Goal: Transaction & Acquisition: Purchase product/service

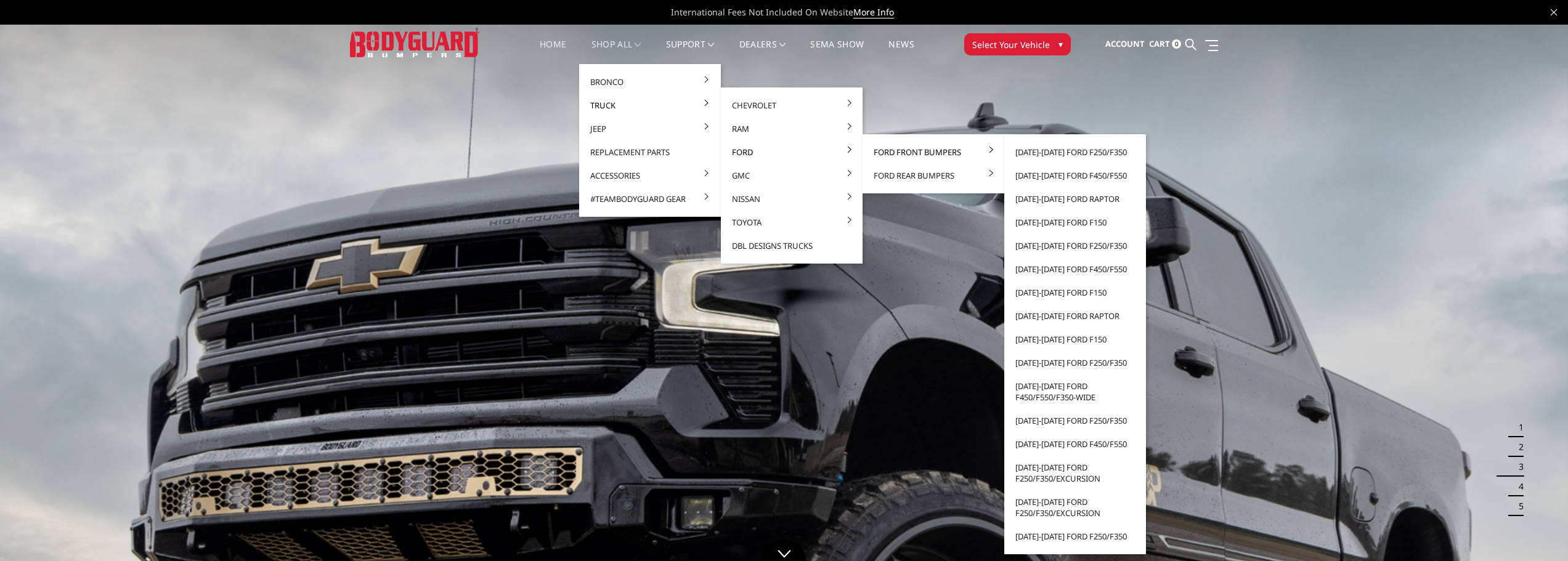
click at [939, 149] on link "Ford Front Bumpers" at bounding box center [934, 152] width 132 height 23
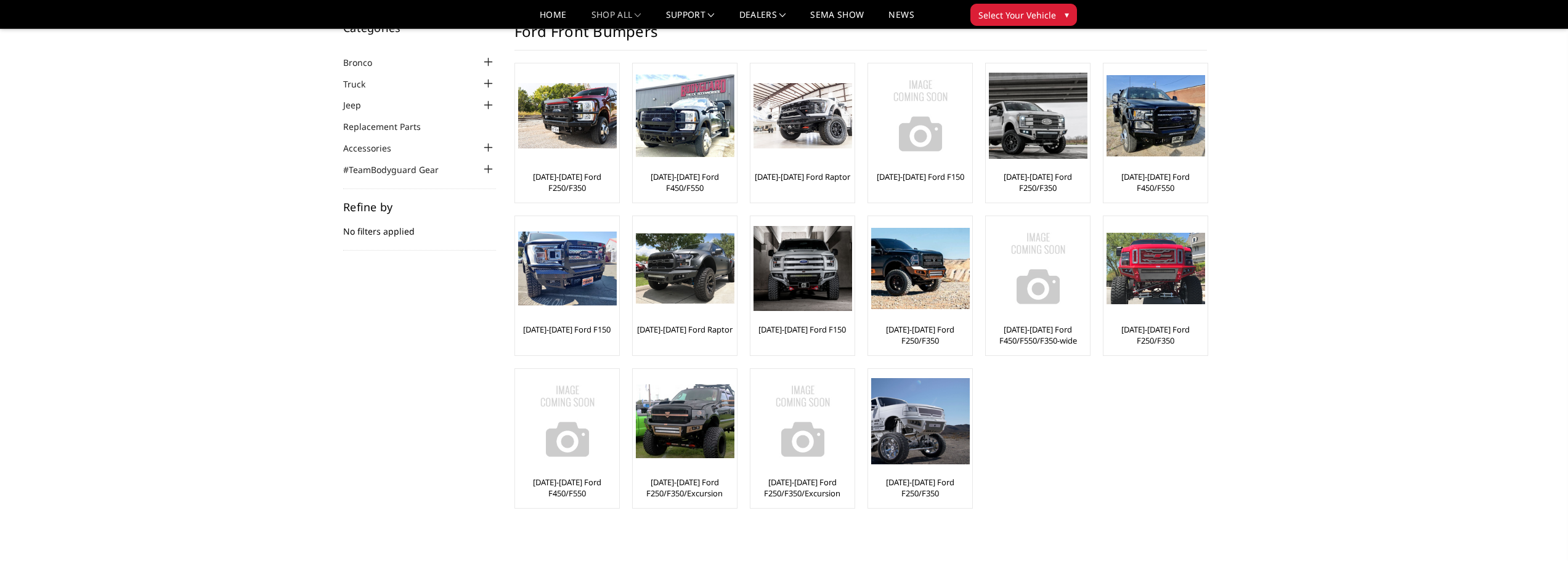
scroll to position [62, 0]
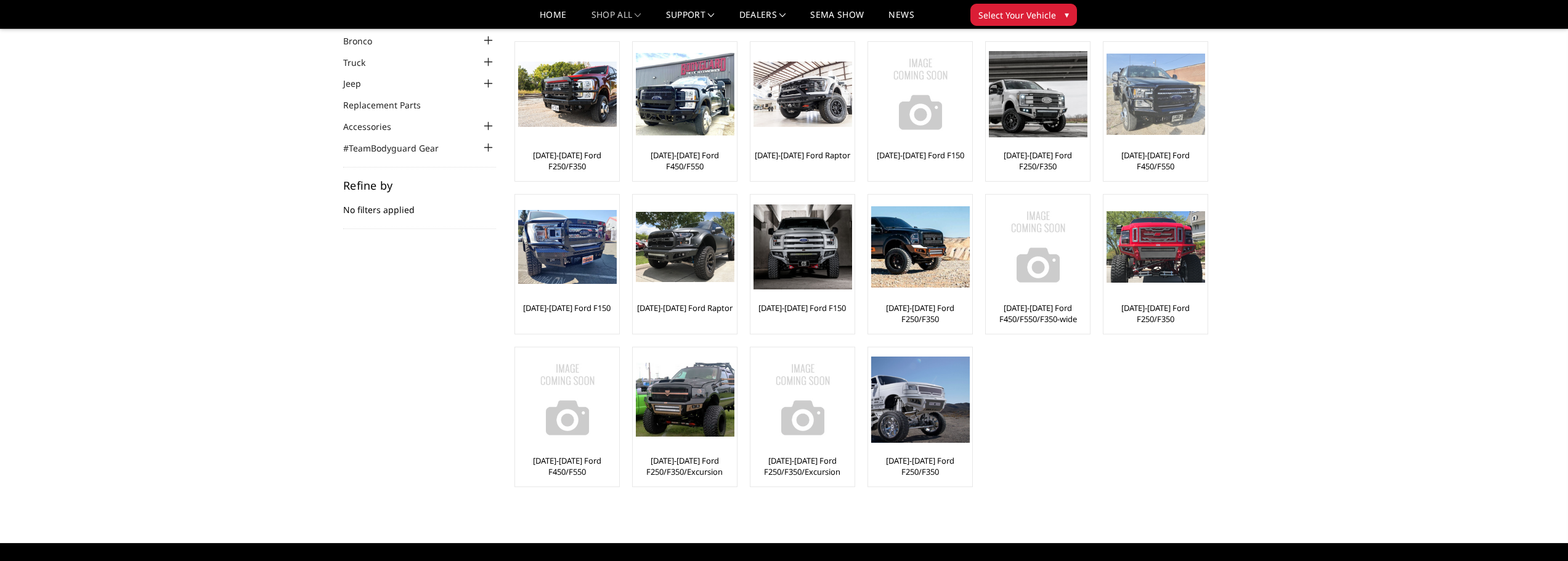
click at [1180, 120] on img at bounding box center [1156, 94] width 98 height 82
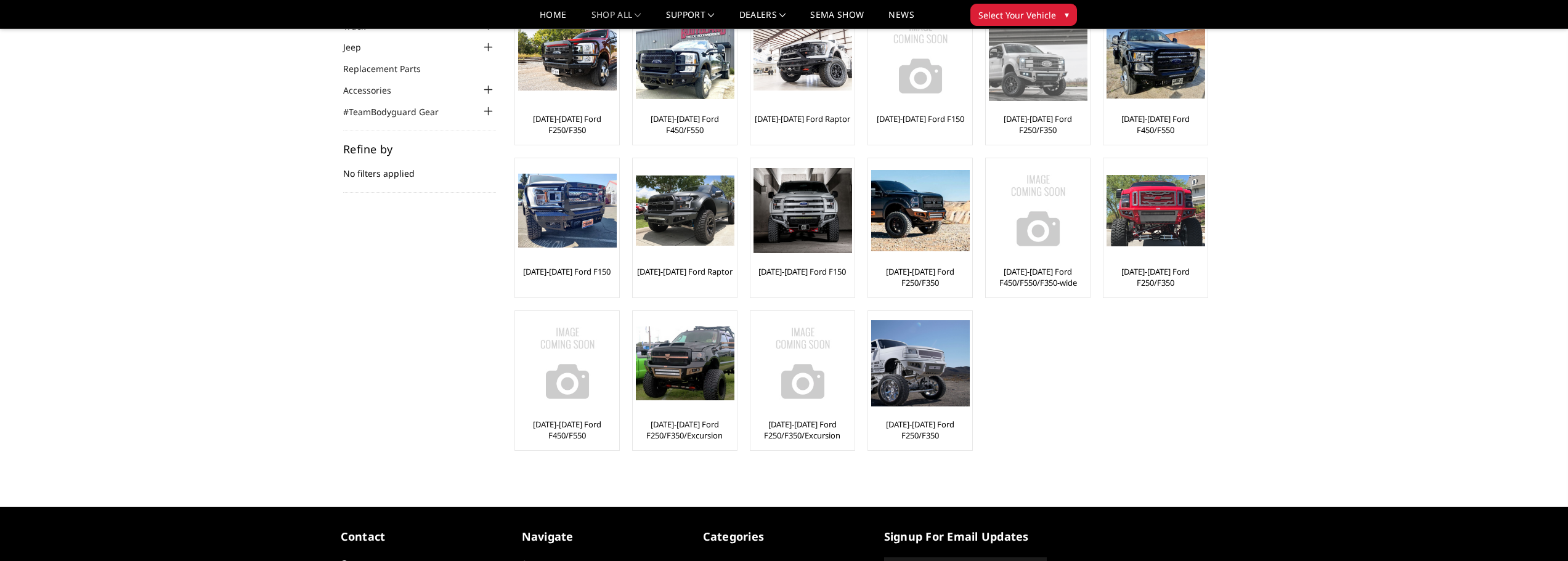
click at [1059, 111] on div "[DATE]-[DATE] Ford F250/F350" at bounding box center [1037, 75] width 98 height 133
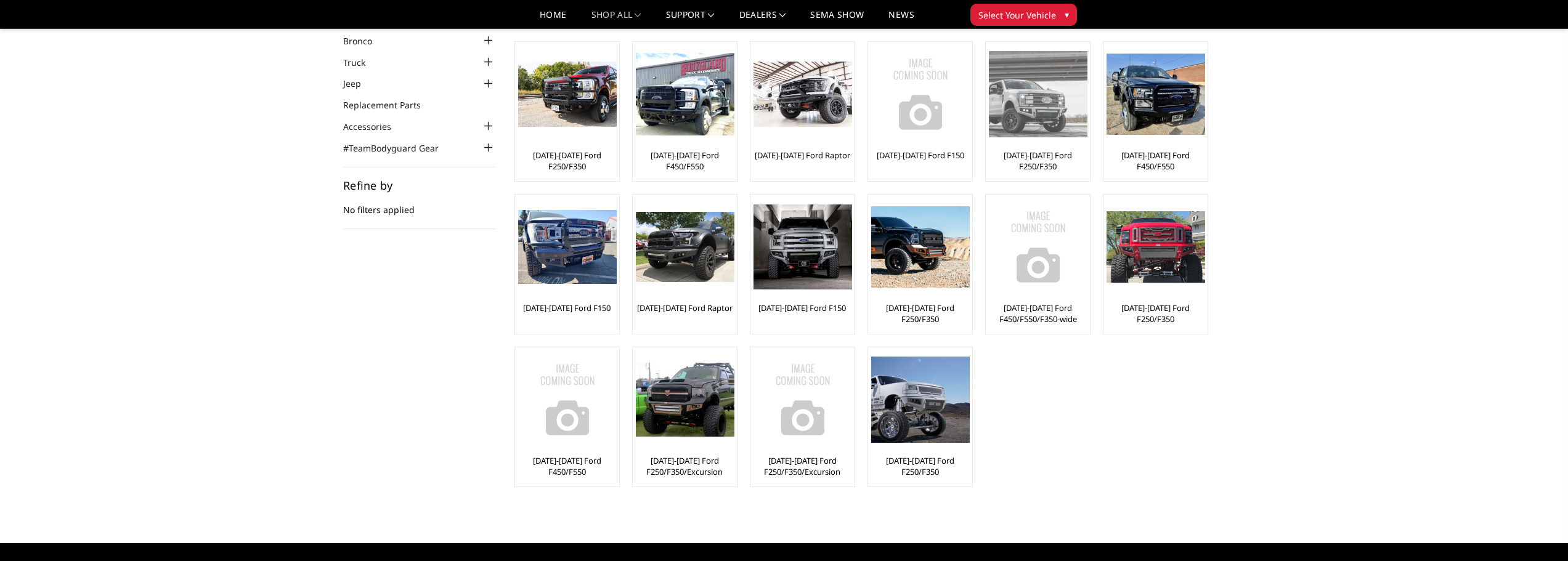
click at [1053, 118] on img at bounding box center [1038, 94] width 98 height 86
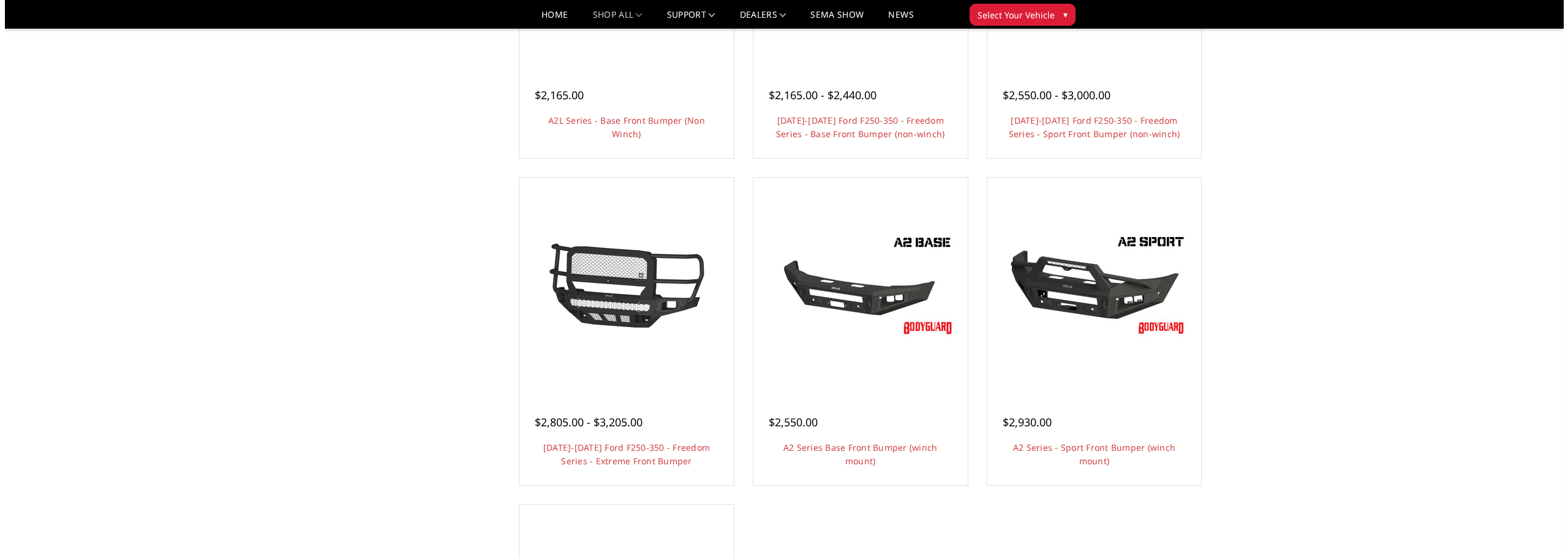
scroll to position [674, 0]
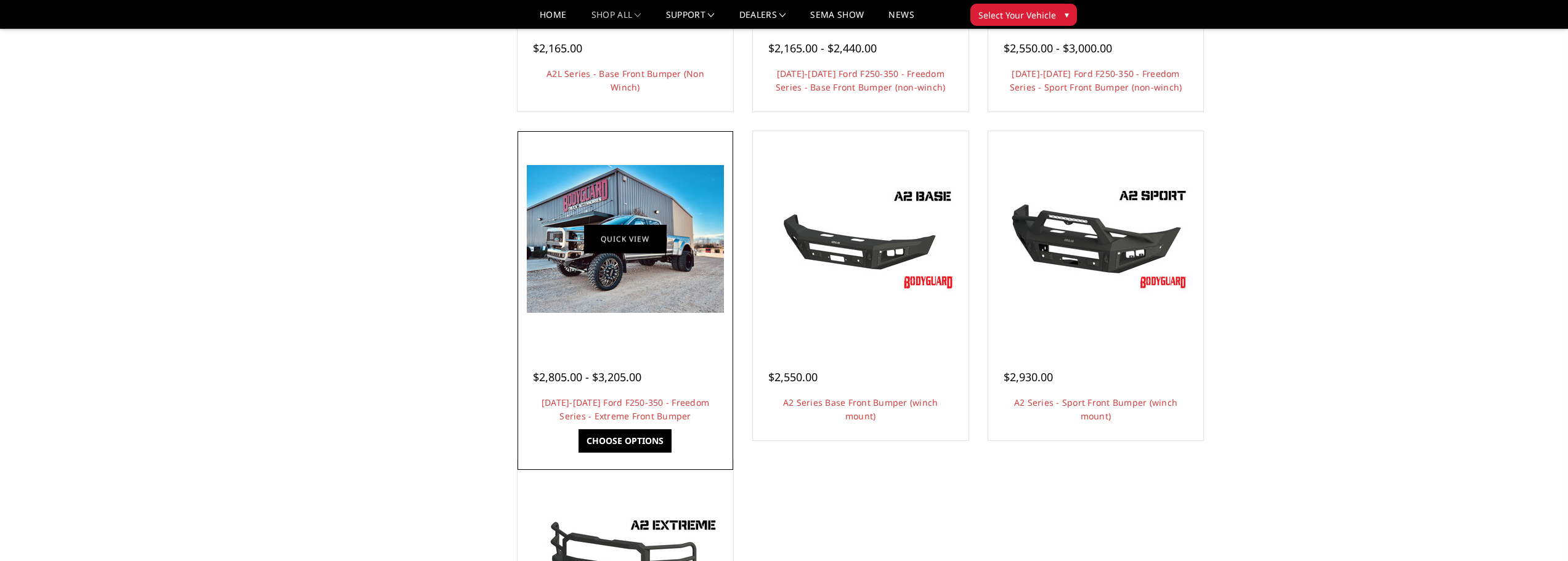
click at [623, 237] on link "Quick view" at bounding box center [625, 239] width 82 height 29
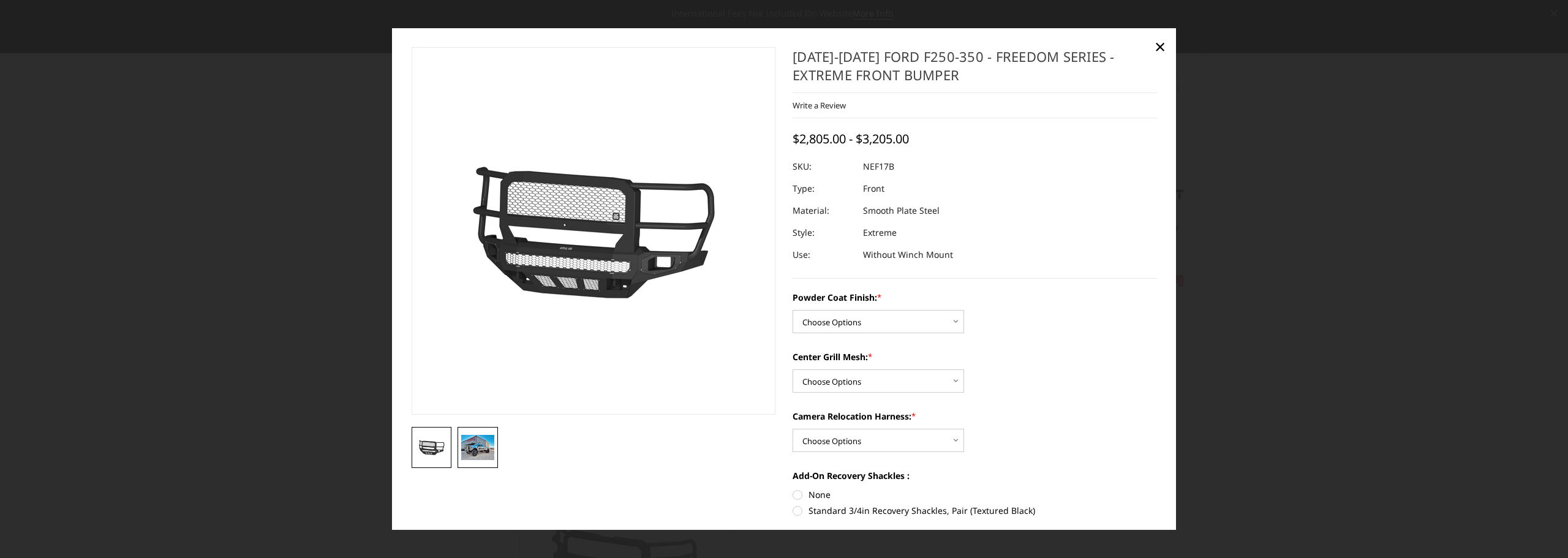
click at [482, 447] on img at bounding box center [478, 447] width 33 height 24
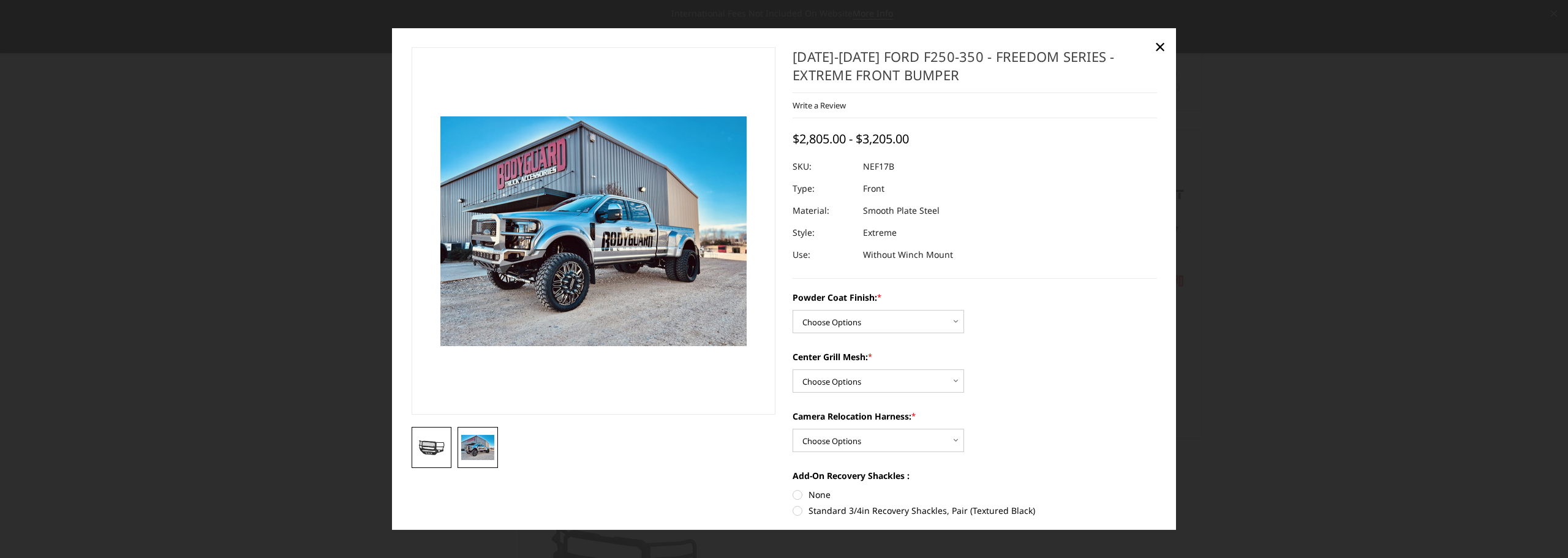
click at [432, 445] on img at bounding box center [432, 448] width 33 height 19
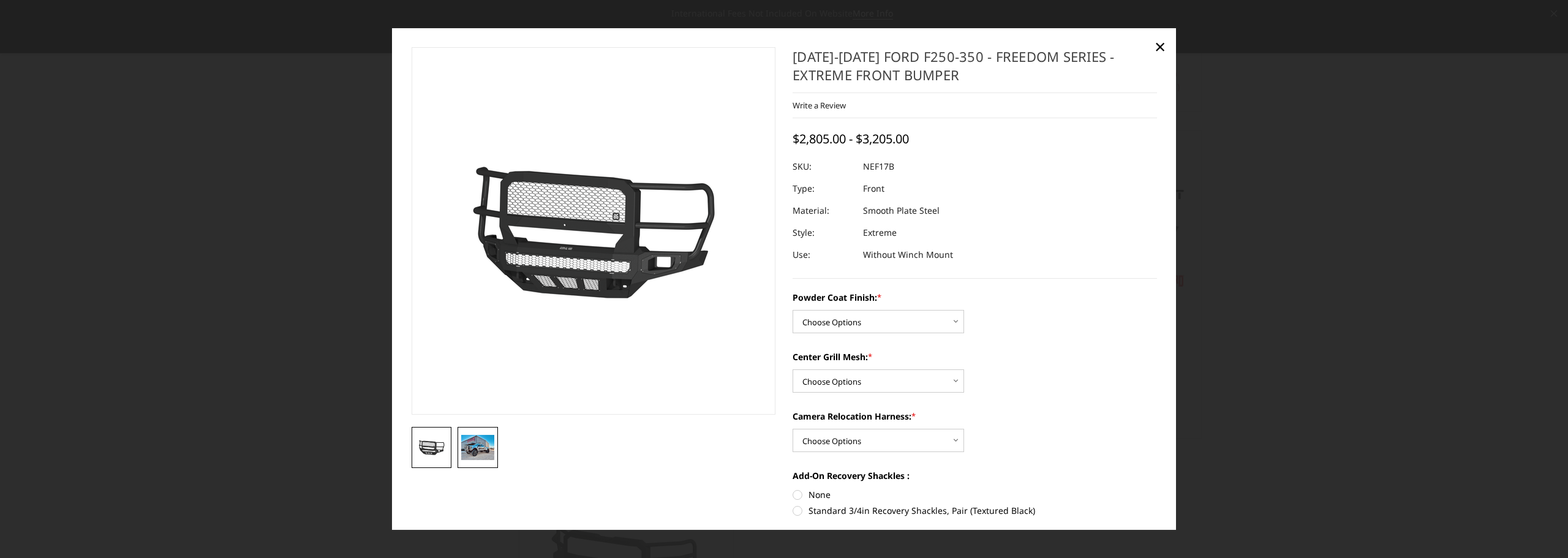
click at [482, 445] on img at bounding box center [478, 447] width 33 height 24
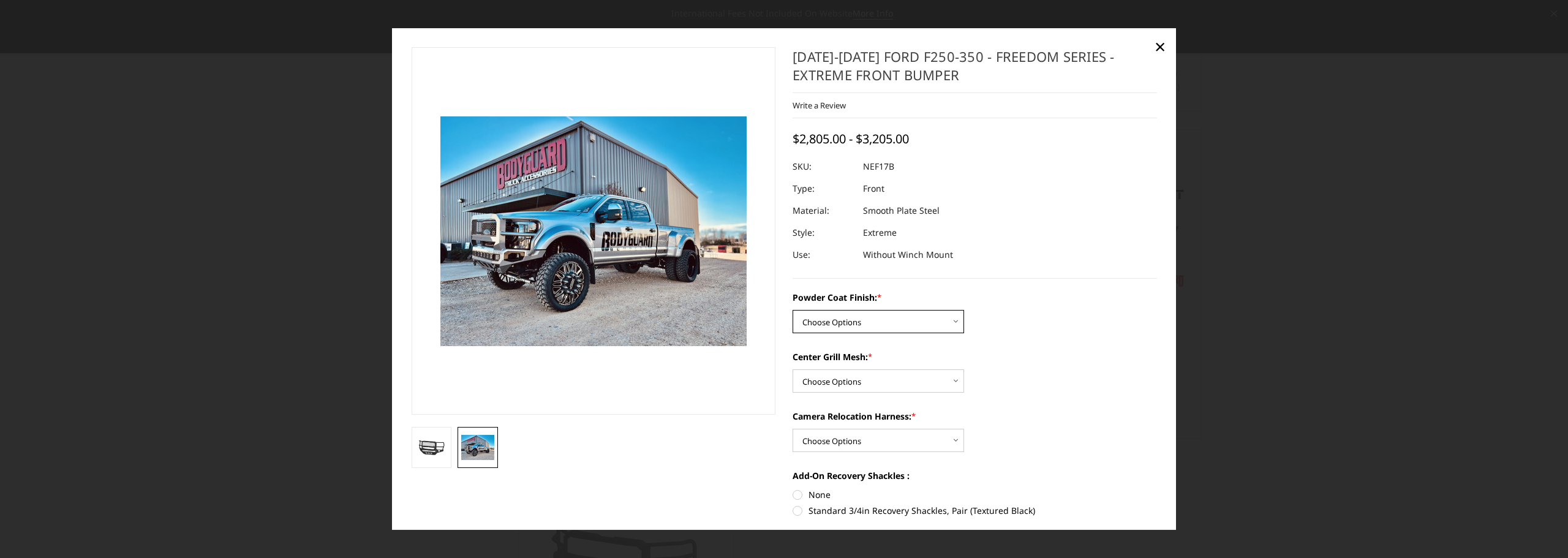
click at [953, 321] on select "Choose Options Bare Metal Textured Black Powder Coat" at bounding box center [878, 321] width 171 height 23
click at [951, 318] on select "Choose Options Bare Metal Textured Black Powder Coat" at bounding box center [878, 321] width 171 height 23
click at [933, 378] on select "Choose Options WITH Expanded Metal in Center Grill WITHOUT Expanded Metal in Ce…" at bounding box center [878, 381] width 171 height 23
click at [793, 370] on select "Choose Options WITH Expanded Metal in Center Grill WITHOUT Expanded Metal in Ce…" at bounding box center [878, 381] width 171 height 23
click at [949, 386] on select "Choose Options WITH Expanded Metal in Center Grill WITHOUT Expanded Metal in Ce…" at bounding box center [878, 381] width 171 height 23
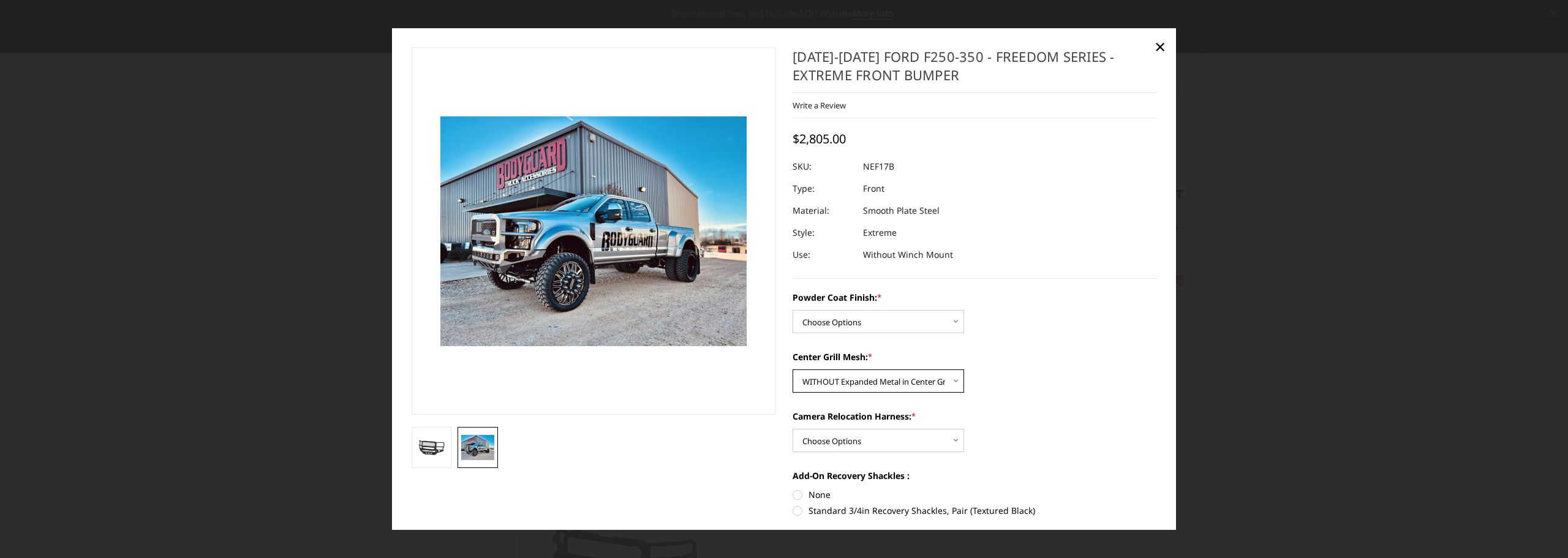
select select "3089"
click at [793, 370] on select "Choose Options WITH Expanded Metal in Center Grill WITHOUT Expanded Metal in Ce…" at bounding box center [878, 381] width 171 height 23
click at [941, 442] on select "Choose Options WITH Camera Relocation Harness WITHOUT Camera Relocation Harness" at bounding box center [878, 440] width 171 height 23
select select "3091"
click at [793, 429] on select "Choose Options WITH Camera Relocation Harness WITHOUT Camera Relocation Harness" at bounding box center [878, 440] width 171 height 23
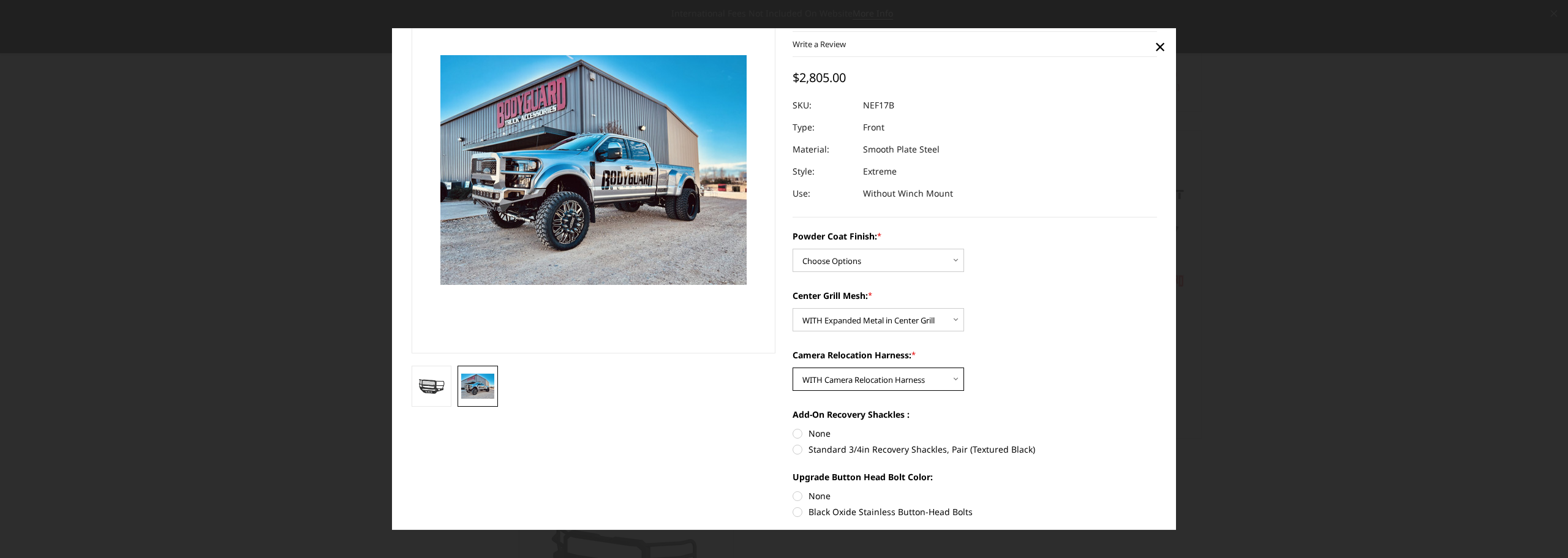
scroll to position [122, 0]
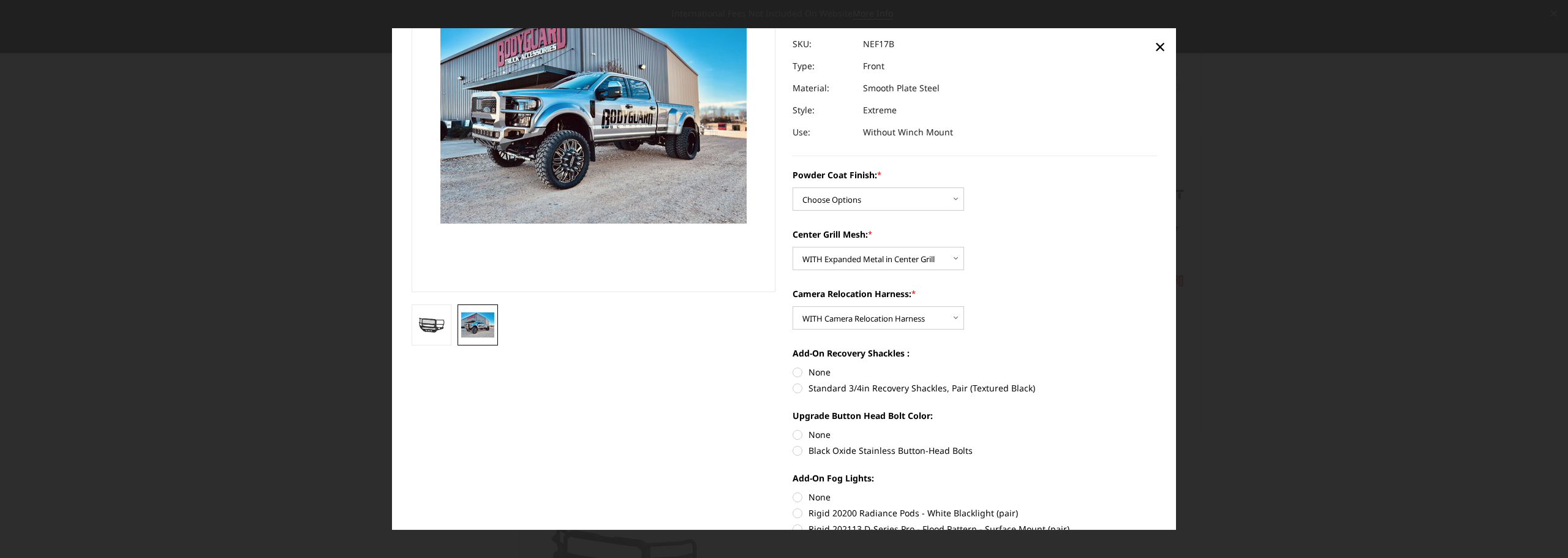
click at [997, 387] on label "Standard 3/4in Recovery Shackles, Pair (Textured Black)" at bounding box center [974, 387] width 364 height 13
click at [1157, 366] on input "Standard 3/4in Recovery Shackles, Pair (Textured Black)" at bounding box center [1157, 366] width 1 height 1
radio input "true"
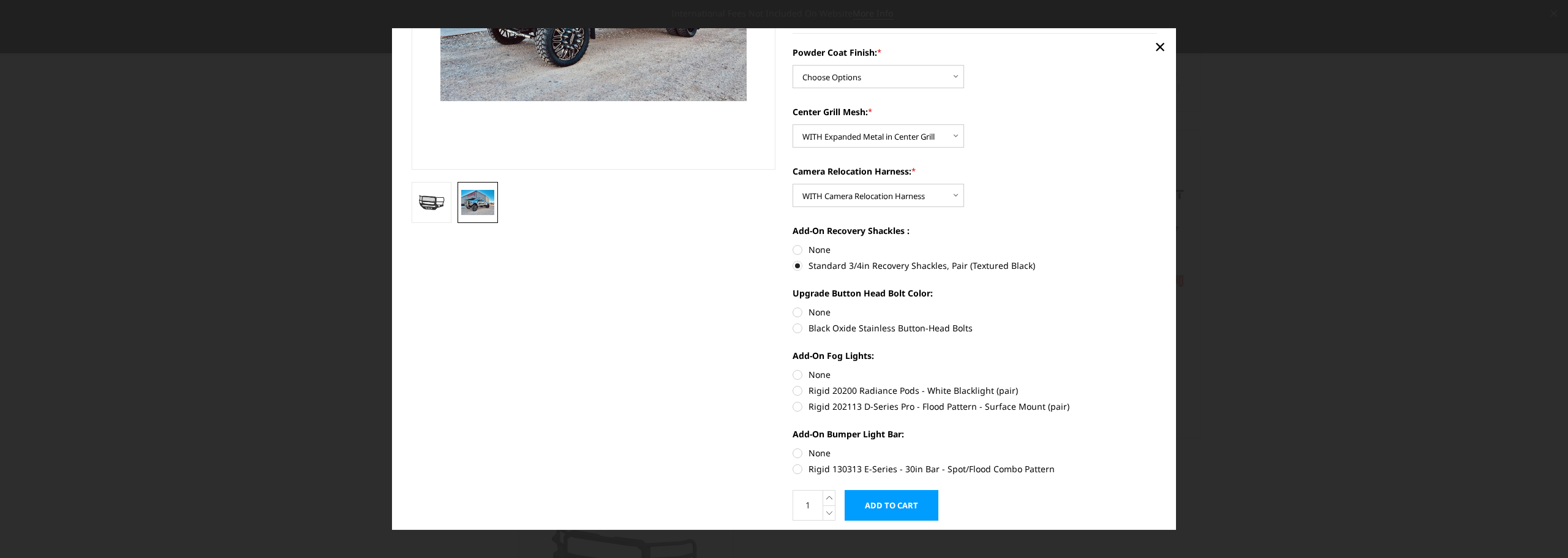
scroll to position [285, 0]
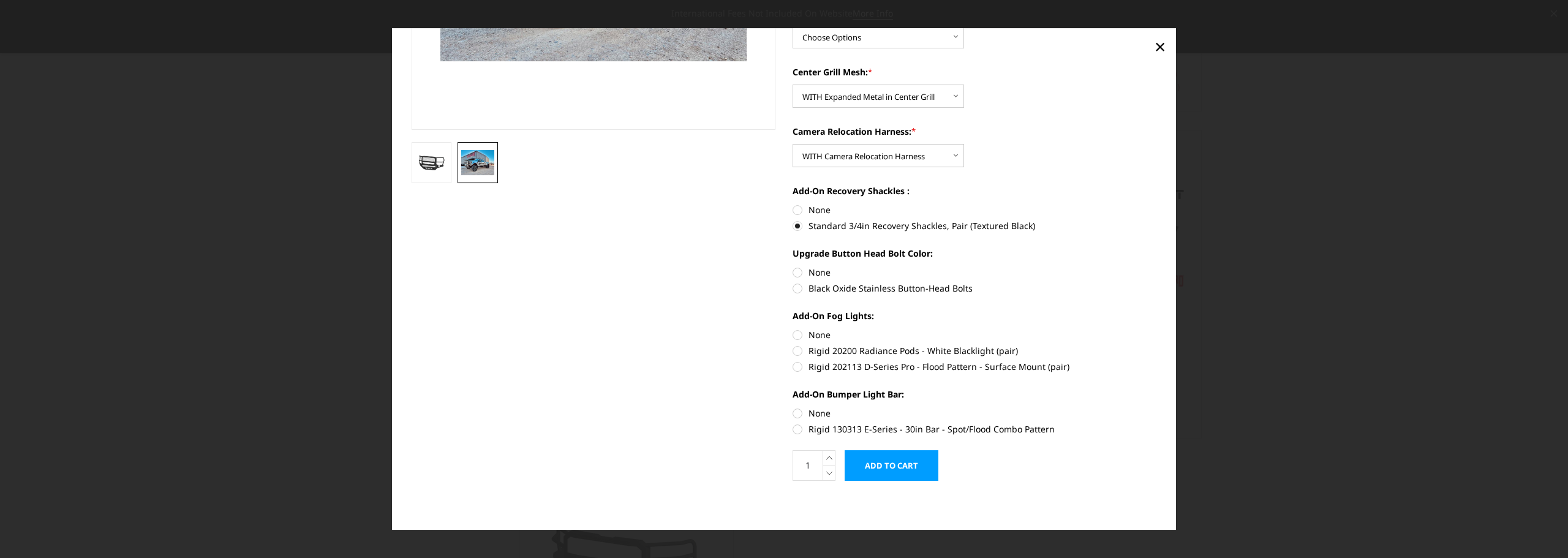
click at [914, 292] on label "Black Oxide Stainless Button-Head Bolts" at bounding box center [974, 288] width 364 height 13
click at [1157, 266] on input "Black Oxide Stainless Button-Head Bolts" at bounding box center [1157, 266] width 1 height 1
radio input "true"
click at [1017, 368] on label "Rigid 202113 D-Series Pro - Flood Pattern - Surface Mount (pair)" at bounding box center [974, 366] width 364 height 13
click at [1157, 345] on input "Rigid 202113 D-Series Pro - Flood Pattern - Surface Mount (pair)" at bounding box center [1157, 344] width 1 height 1
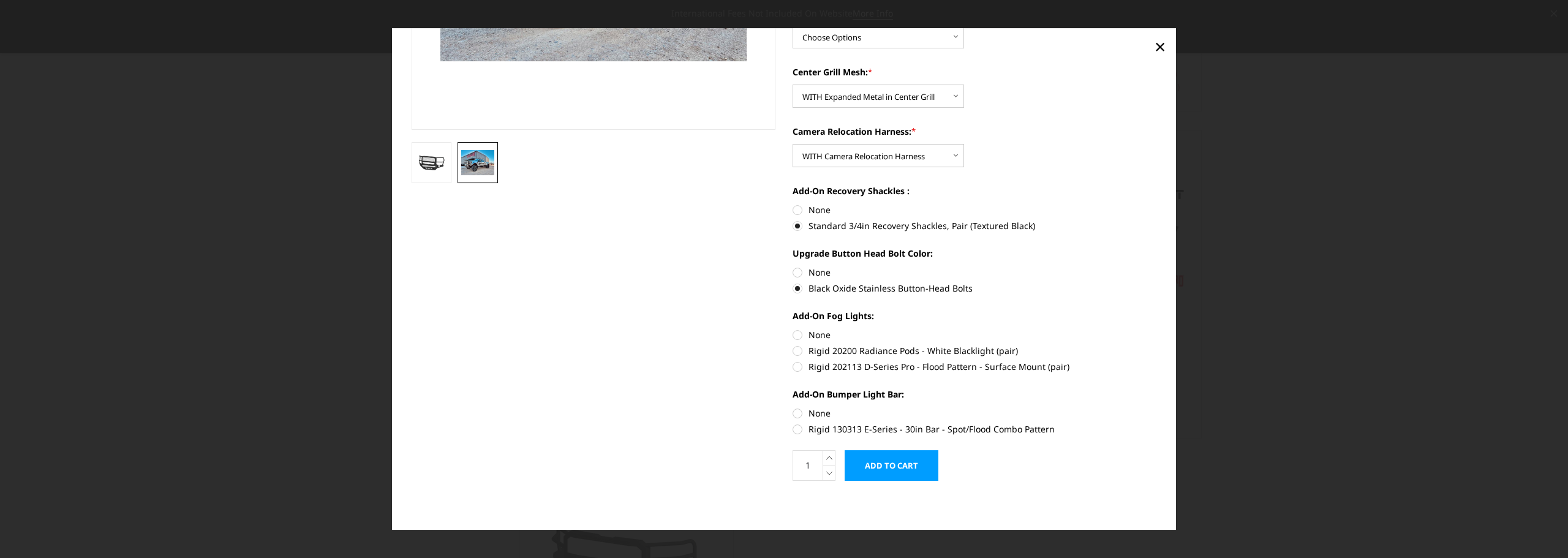
radio input "true"
click at [793, 430] on label "Rigid 130313 E-Series - 30in Bar - Spot/Flood Combo Pattern" at bounding box center [974, 428] width 364 height 13
click at [1157, 407] on input "Rigid 130313 E-Series - 30in Bar - Spot/Flood Combo Pattern" at bounding box center [1157, 407] width 1 height 1
radio input "true"
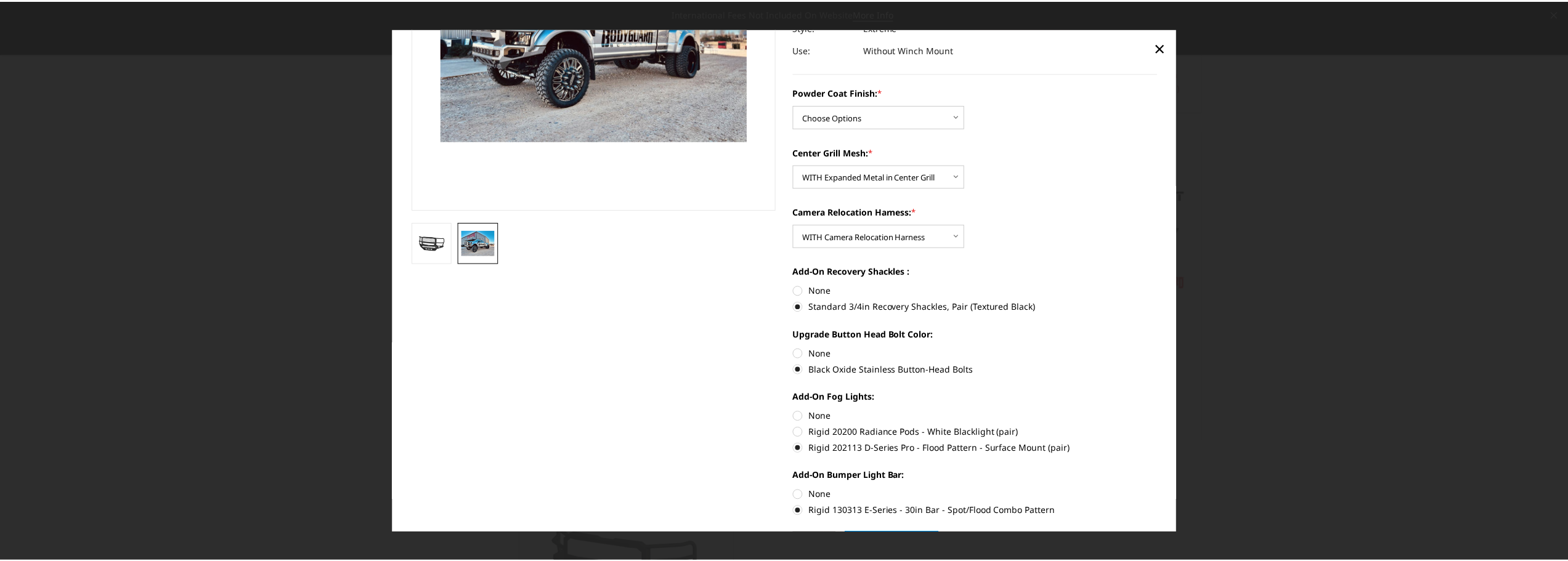
scroll to position [40, 0]
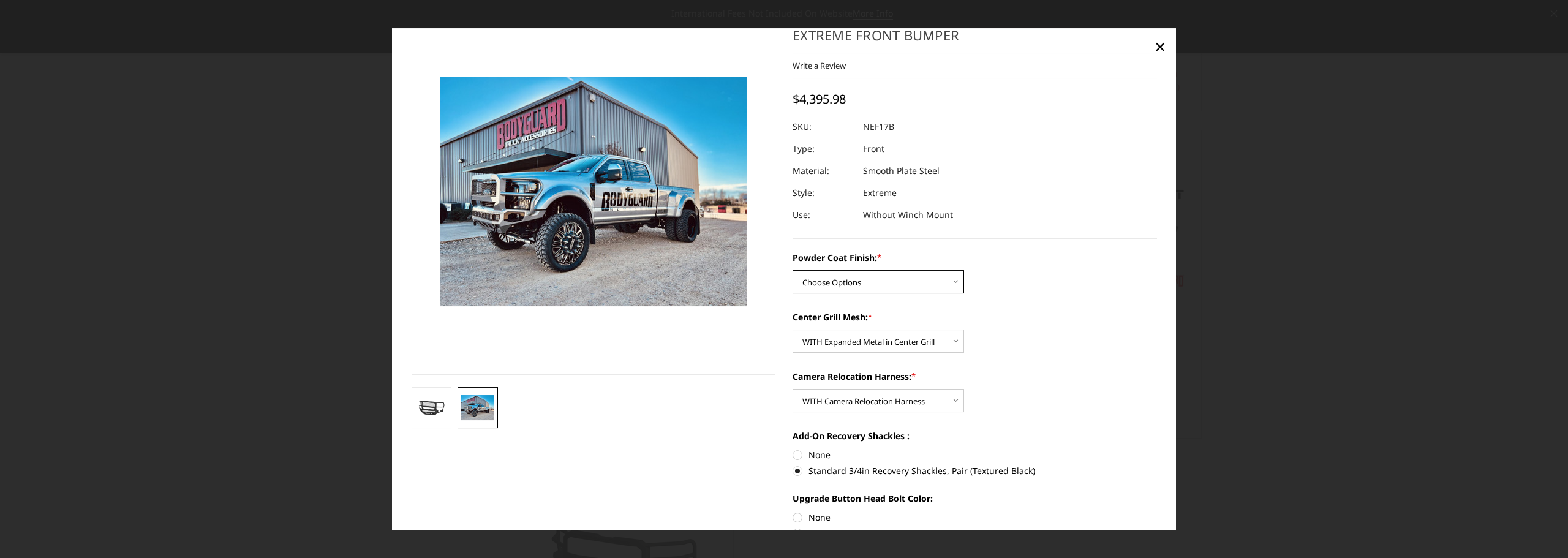
click at [901, 281] on select "Choose Options Bare Metal Textured Black Powder Coat" at bounding box center [878, 282] width 171 height 23
click at [793, 270] on select "Choose Options Bare Metal Textured Black Powder Coat" at bounding box center [878, 282] width 171 height 23
click at [879, 284] on select "Choose Options Bare Metal Textured Black Powder Coat" at bounding box center [878, 282] width 171 height 23
select select "3088"
click at [793, 270] on select "Choose Options Bare Metal Textured Black Powder Coat" at bounding box center [878, 282] width 171 height 23
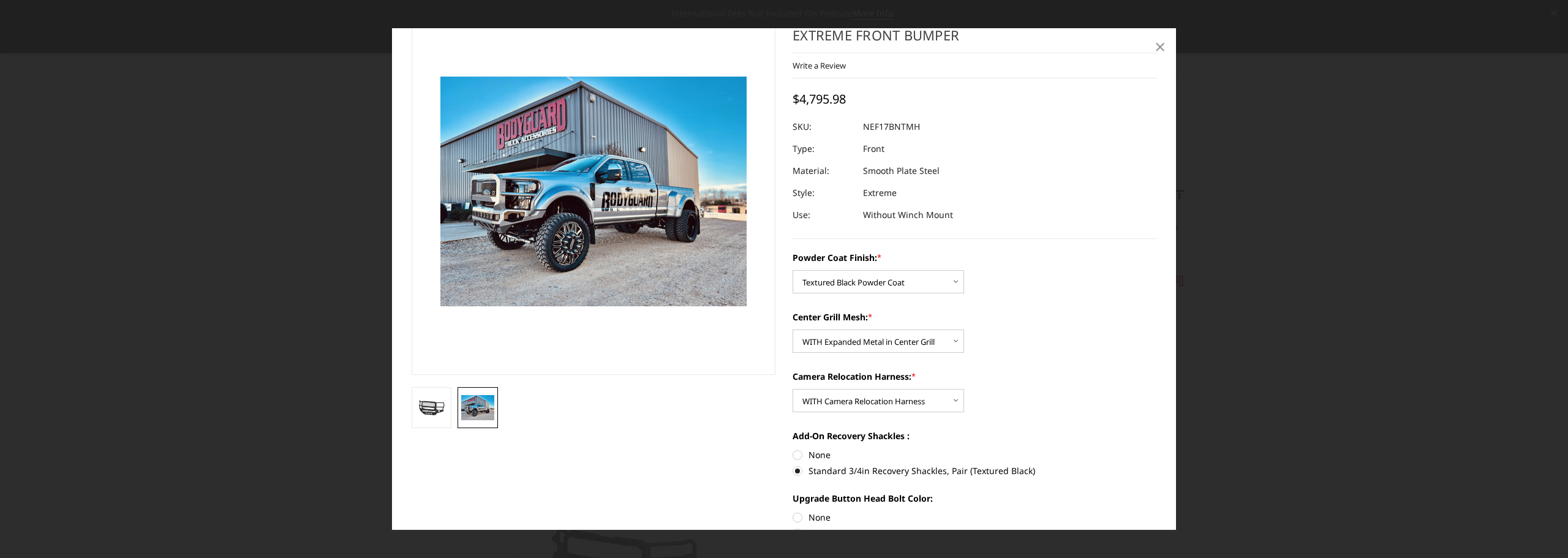
click at [1155, 46] on span "×" at bounding box center [1160, 46] width 11 height 26
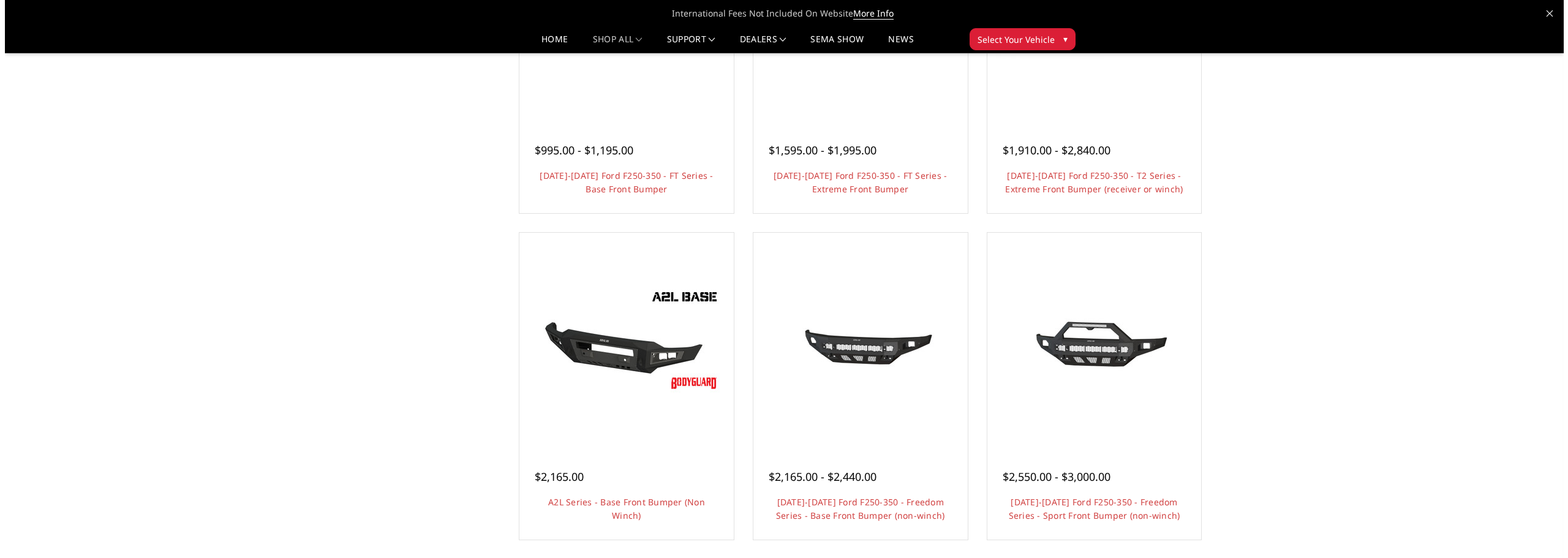
scroll to position [0, 0]
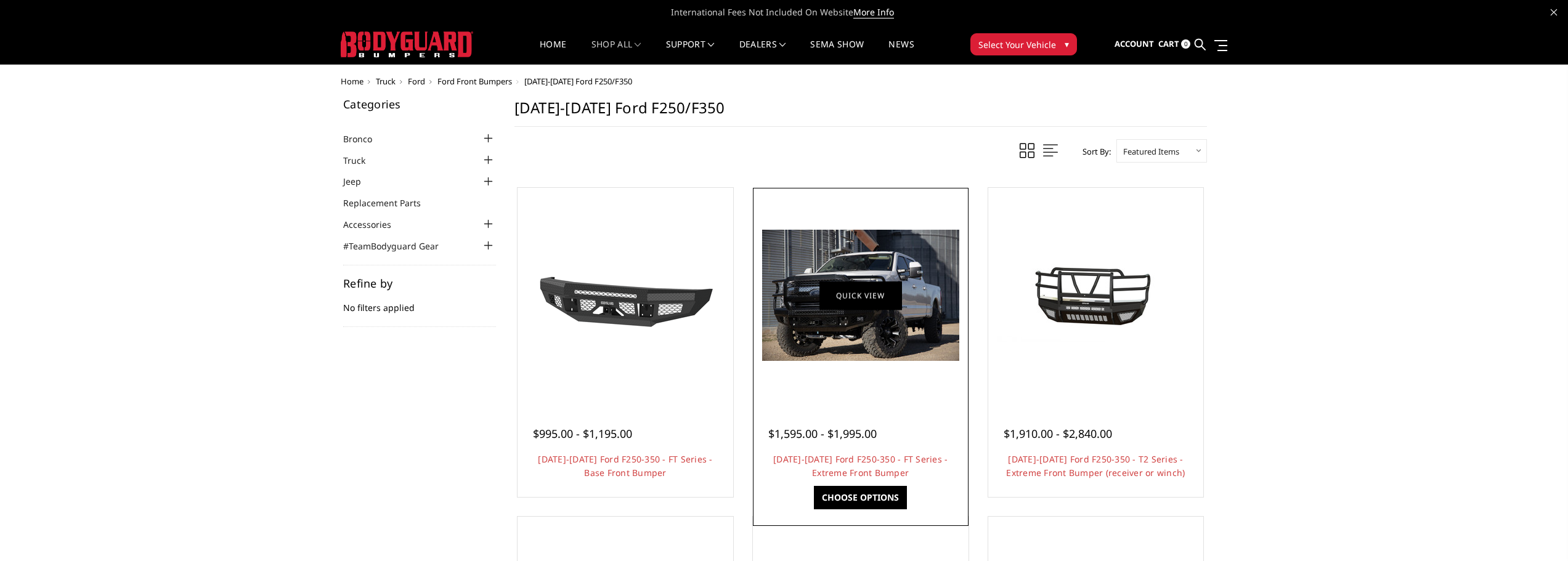
click at [877, 296] on link "Quick view" at bounding box center [860, 296] width 82 height 29
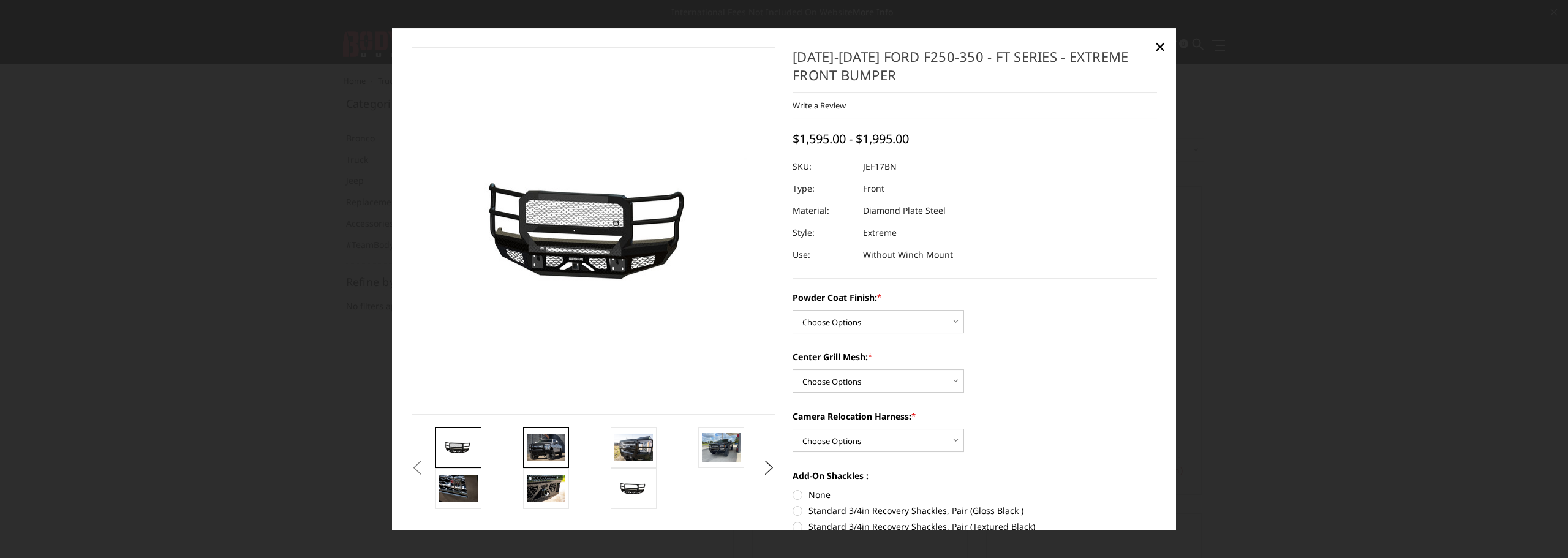
click at [555, 458] on img at bounding box center [546, 448] width 38 height 26
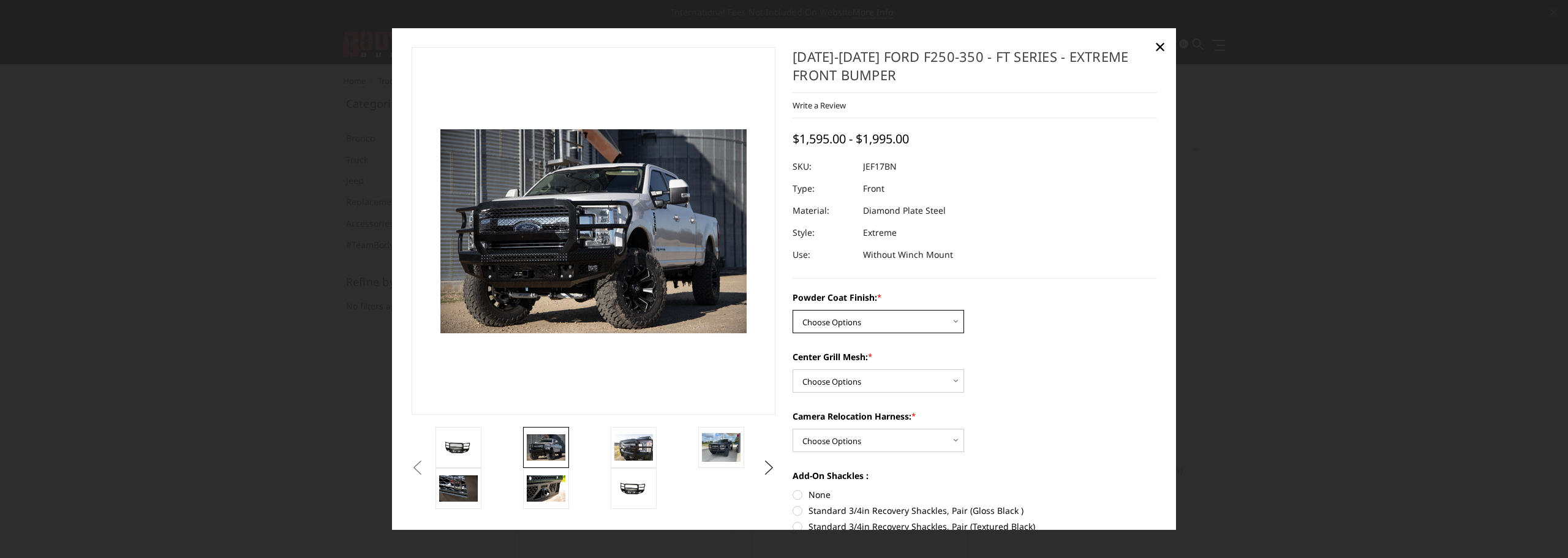
click at [943, 321] on select "Choose Options Bare Metal Gloss Black Powder Coat Textured Black Powder Coat" at bounding box center [878, 321] width 171 height 23
select select "3222"
click at [793, 310] on select "Choose Options Bare Metal Gloss Black Powder Coat Textured Black Powder Coat" at bounding box center [878, 321] width 171 height 23
click at [949, 383] on select "Choose Options WITH Expanded Metal in Center Grill WITHOUT Expanded Metal in Ce…" at bounding box center [878, 381] width 171 height 23
select select "3224"
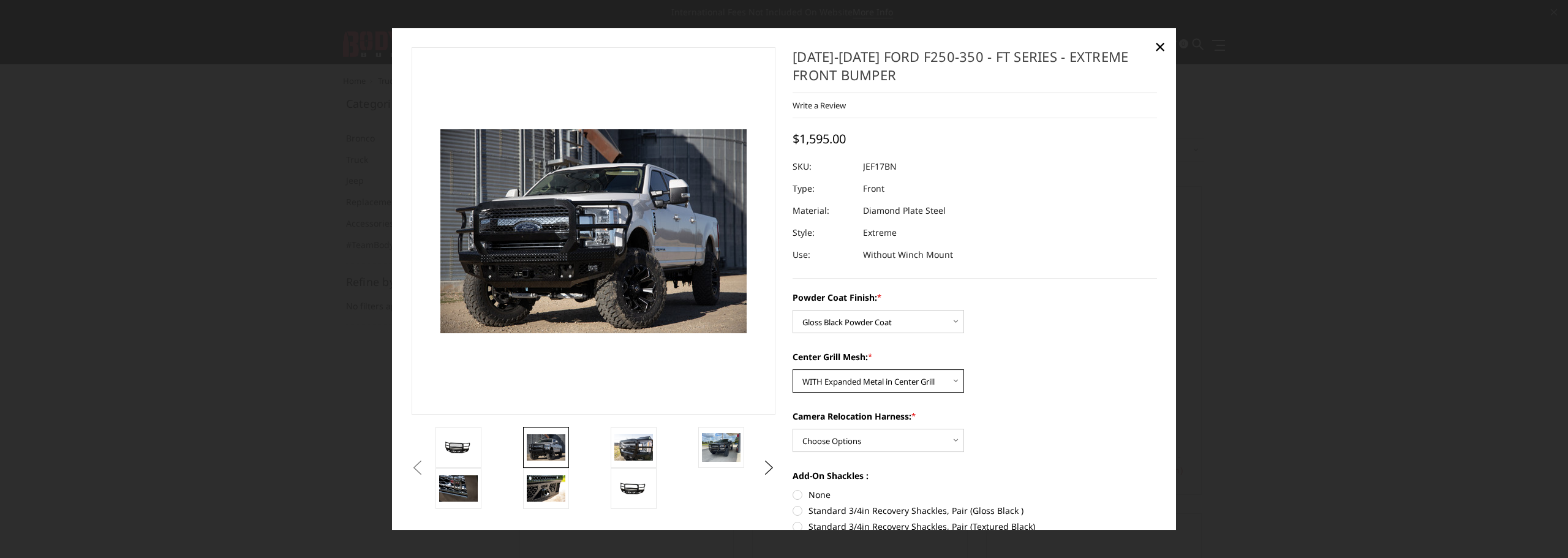
click at [793, 370] on select "Choose Options WITH Expanded Metal in Center Grill WITHOUT Expanded Metal in Ce…" at bounding box center [878, 381] width 171 height 23
click at [947, 436] on select "Choose Options WITH Camera Relocation Harness WITHOUT Camera Relocation Harness" at bounding box center [878, 440] width 171 height 23
select select "3226"
click at [793, 429] on select "Choose Options WITH Camera Relocation Harness WITHOUT Camera Relocation Harness" at bounding box center [878, 440] width 171 height 23
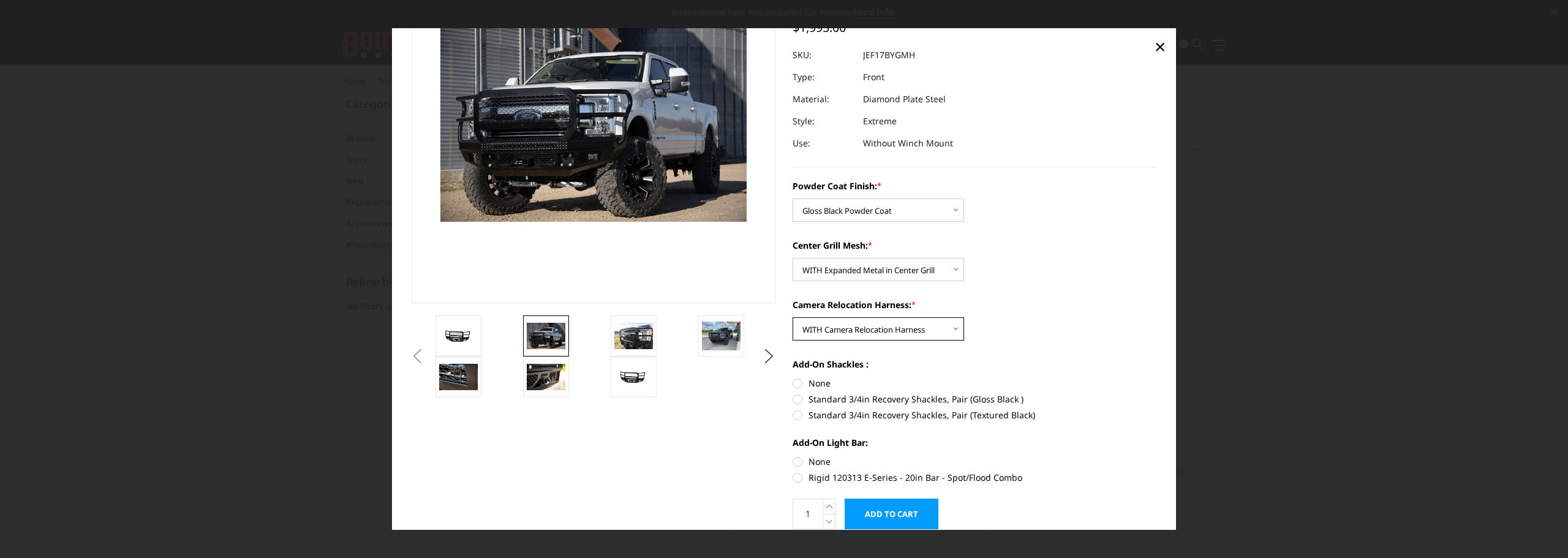
scroll to position [122, 0]
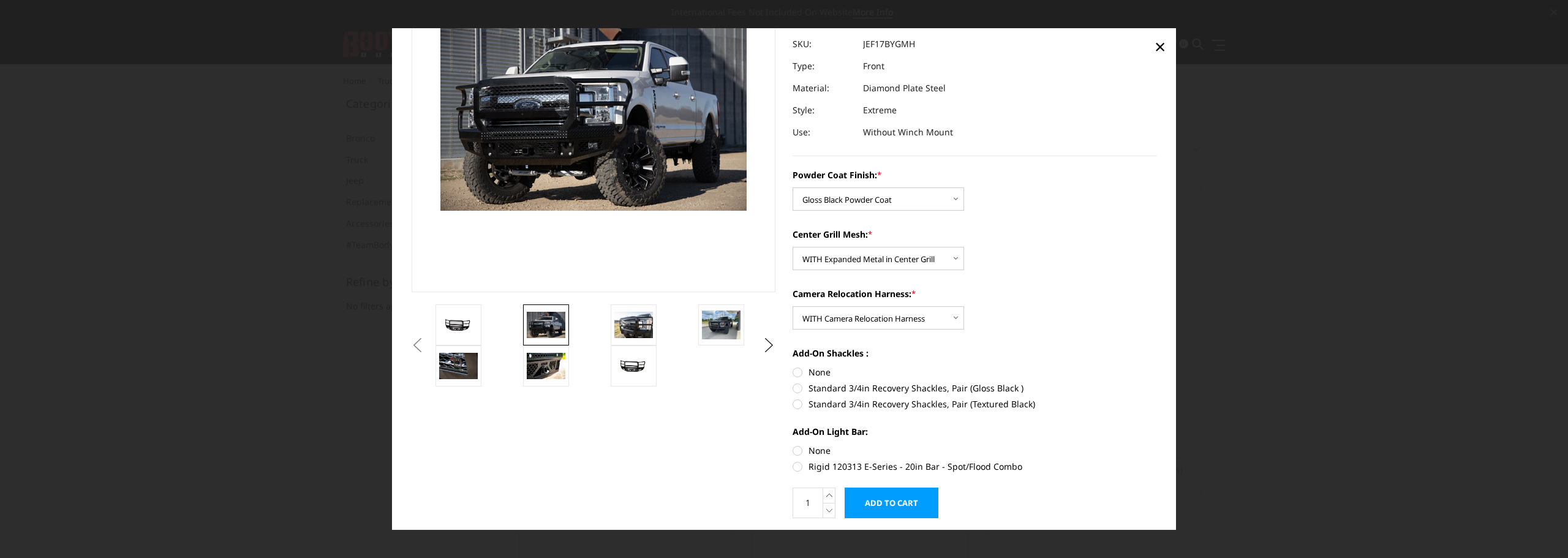
click at [982, 387] on label "Standard 3/4in Recovery Shackles, Pair (Gloss Black )" at bounding box center [974, 387] width 364 height 13
click at [1157, 366] on input "Standard 3/4in Recovery Shackles, Pair (Gloss Black )" at bounding box center [1157, 366] width 1 height 1
radio input "true"
click at [793, 452] on label "None" at bounding box center [974, 450] width 364 height 13
click at [793, 445] on input "None" at bounding box center [793, 444] width 1 height 1
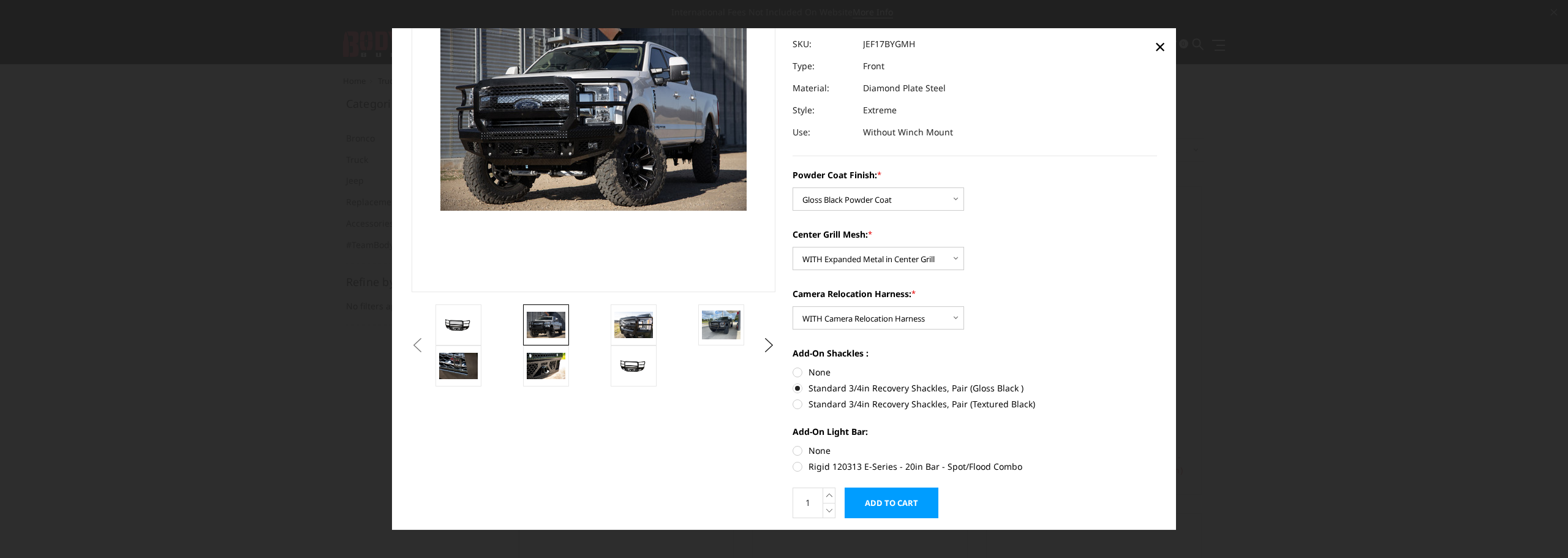
radio input "true"
click at [726, 327] on img at bounding box center [721, 325] width 38 height 29
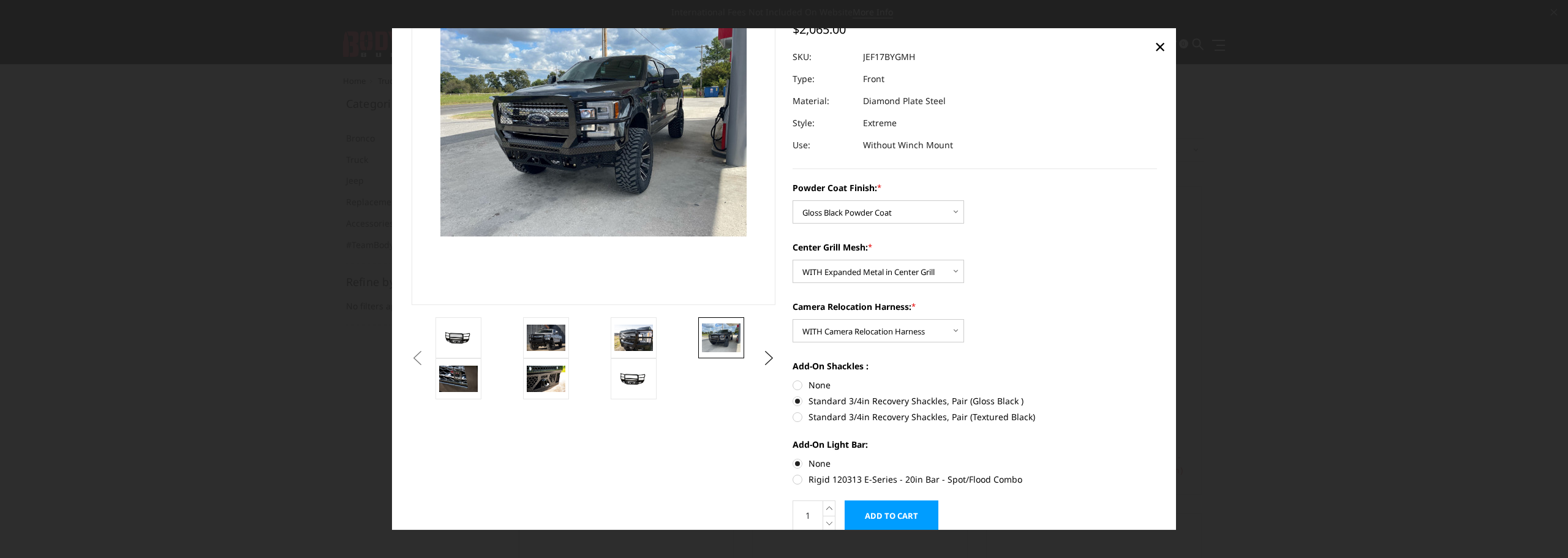
scroll to position [48, 0]
